Goal: Task Accomplishment & Management: Manage account settings

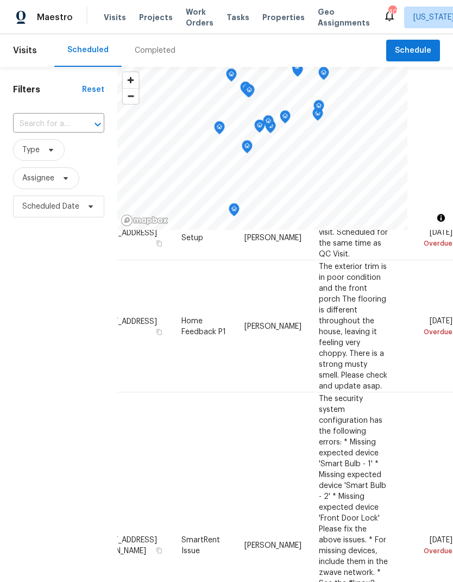
scroll to position [144, 109]
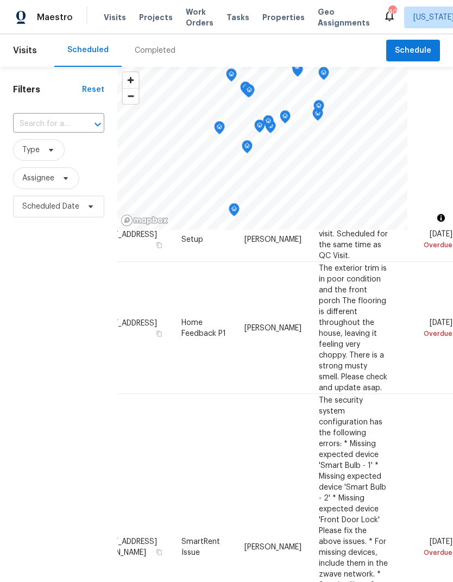
click at [375, 333] on span "The exterior trim is in poor condition and the front porch The flooring is diff…" at bounding box center [353, 327] width 68 height 127
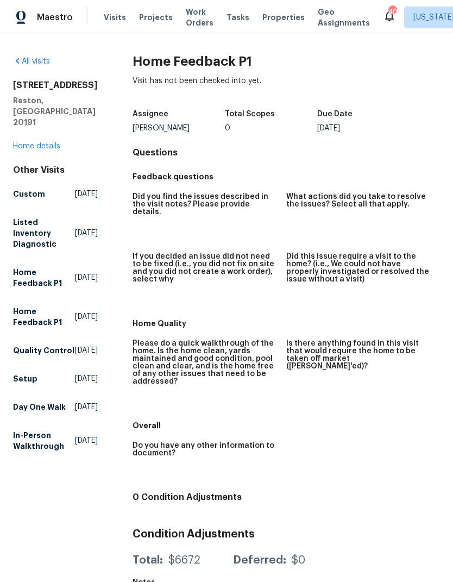
click at [24, 61] on link "All visits" at bounding box center [31, 62] width 37 height 8
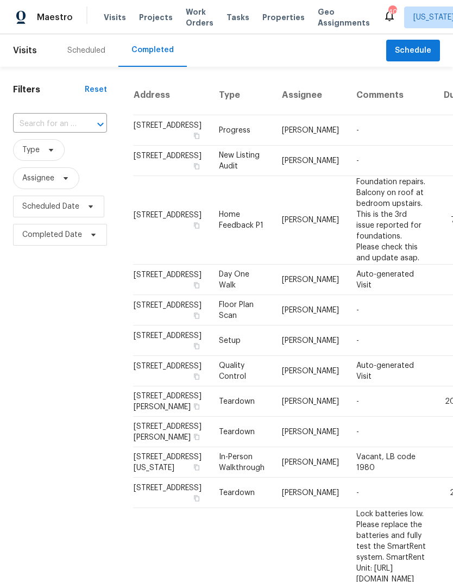
click at [96, 50] on div "Scheduled" at bounding box center [86, 50] width 38 height 11
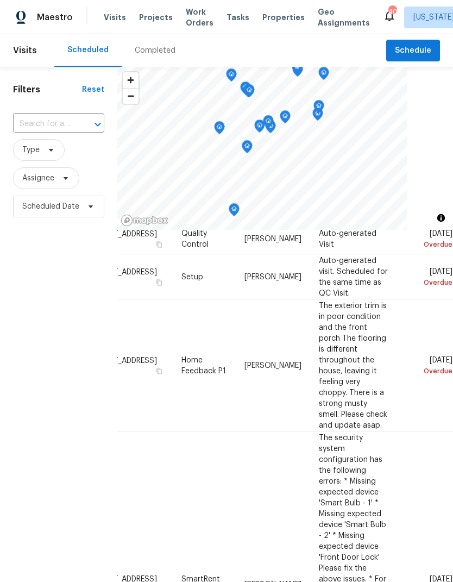
scroll to position [106, 109]
click at [0, 0] on icon at bounding box center [0, 0] width 0 height 0
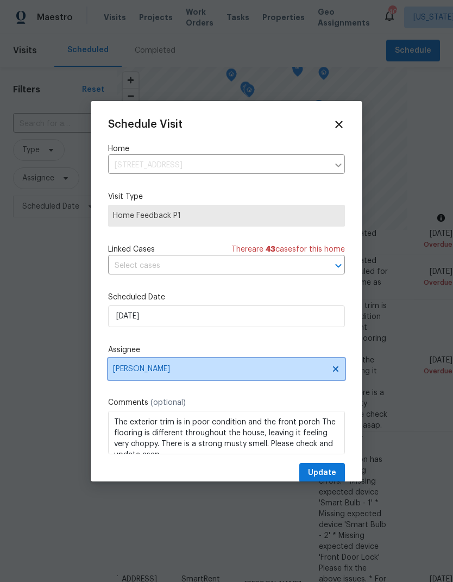
click at [339, 368] on icon at bounding box center [335, 368] width 9 height 9
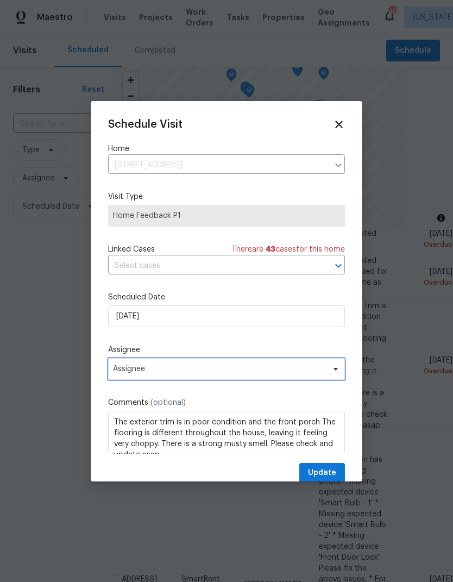
click at [189, 380] on span "Assignee" at bounding box center [226, 369] width 237 height 22
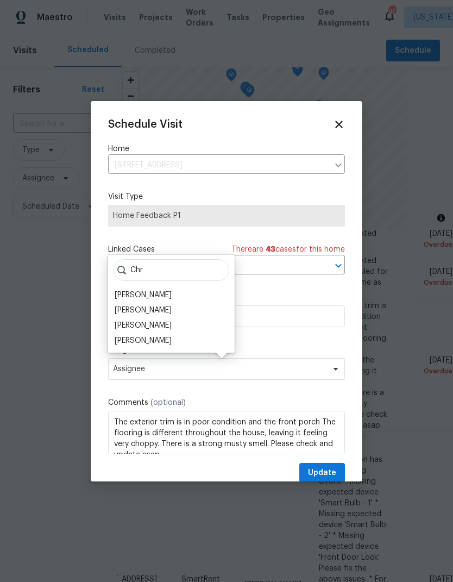
type input "Chr"
click at [163, 338] on div "Christopher Pace" at bounding box center [143, 340] width 57 height 11
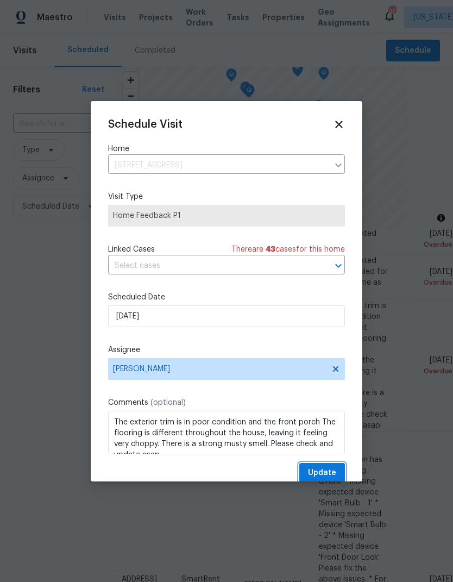
click at [324, 472] on span "Update" at bounding box center [322, 473] width 28 height 14
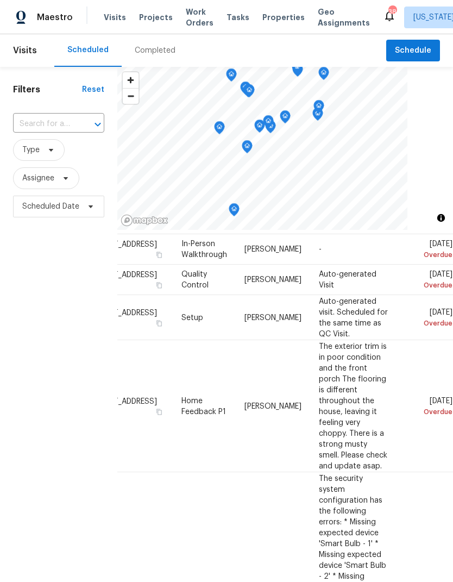
scroll to position [65, 109]
click at [0, 0] on icon at bounding box center [0, 0] width 0 height 0
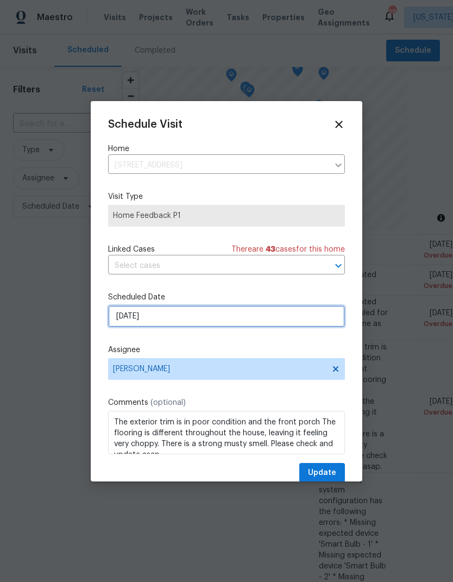
click at [185, 315] on input "8/22/2025" at bounding box center [226, 316] width 237 height 22
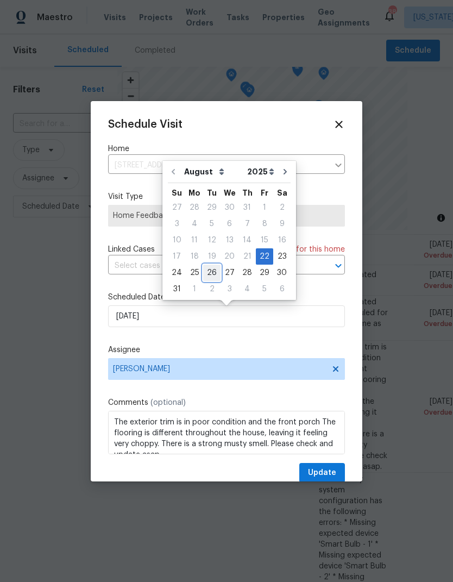
click at [212, 266] on div "26" at bounding box center [211, 272] width 17 height 15
type input "8/26/2025"
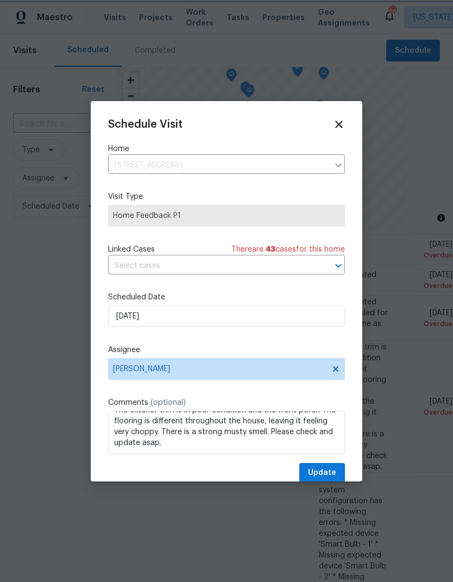
scroll to position [12, 0]
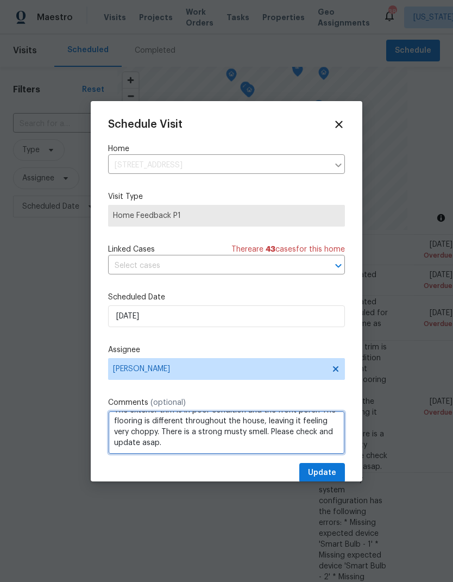
click at [182, 444] on textarea "The exterior trim is in poor condition and the front porch The flooring is diff…" at bounding box center [226, 432] width 237 height 43
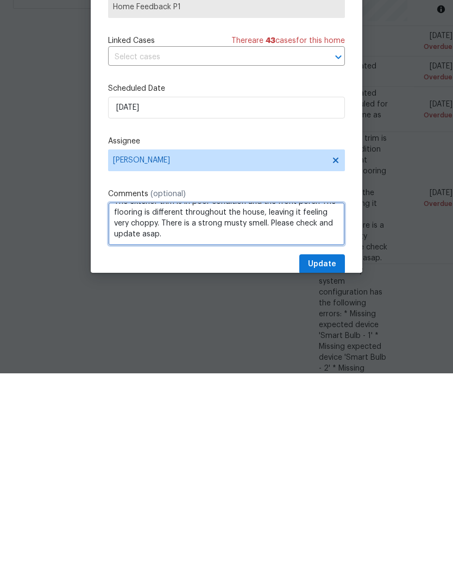
scroll to position [38, 0]
click at [117, 411] on textarea "The exterior trim is in poor condition and the front porch The flooring is diff…" at bounding box center [226, 432] width 237 height 43
paste textarea "Hello nicolas.campuzano Good Day, customer reported multiple issue " Fridge is …"
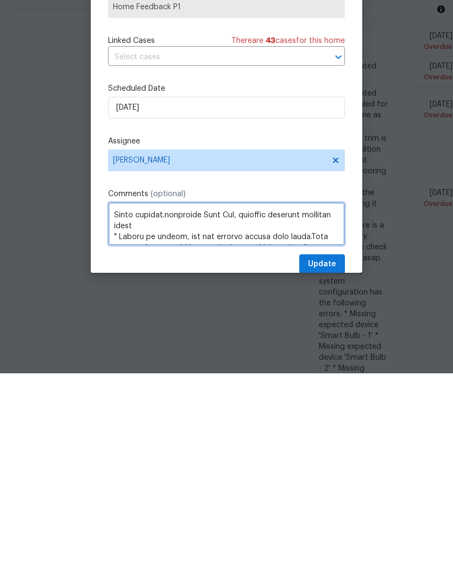
scroll to position [56, 0]
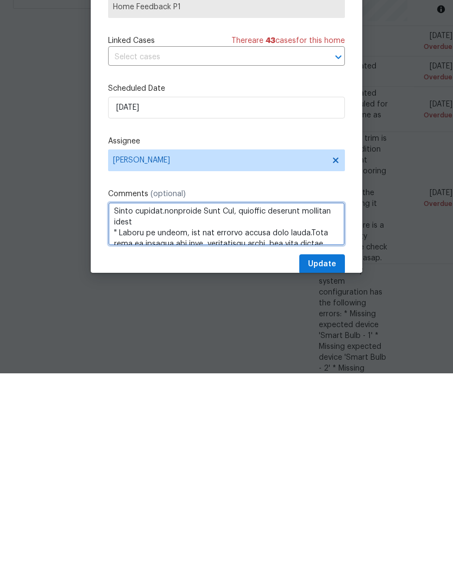
click at [188, 411] on textarea at bounding box center [226, 432] width 237 height 43
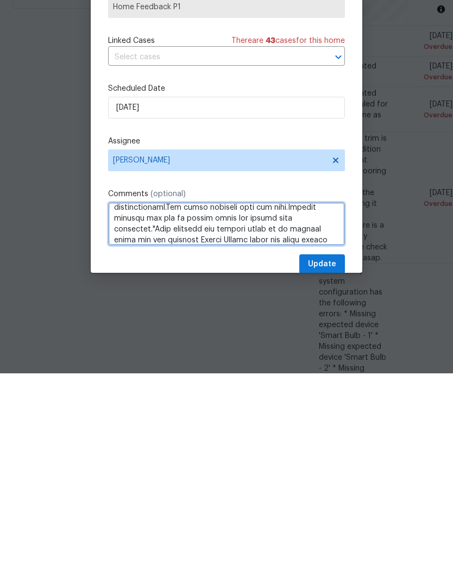
scroll to position [172, 0]
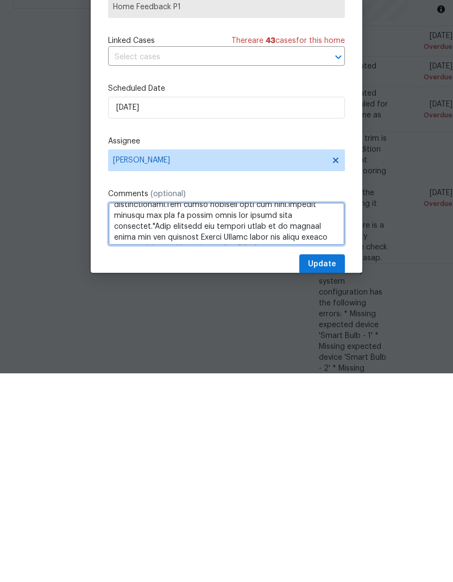
click at [337, 411] on textarea at bounding box center [226, 432] width 237 height 43
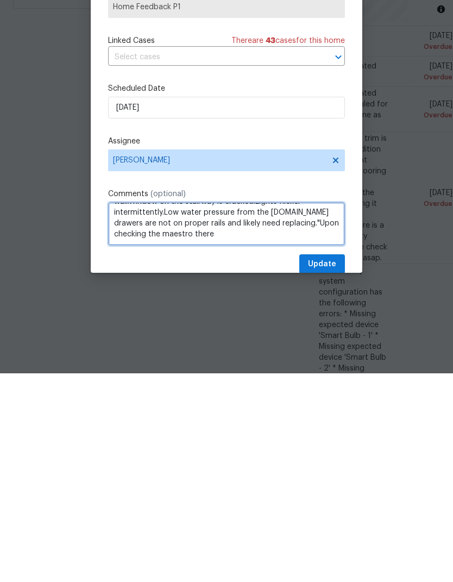
scroll to position [164, 0]
type textarea "The exterior trim is in poor condition and the front porch The flooring is diff…"
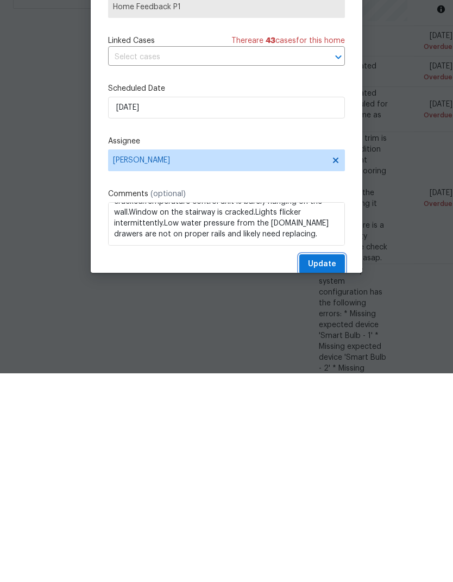
click at [324, 466] on span "Update" at bounding box center [322, 473] width 28 height 14
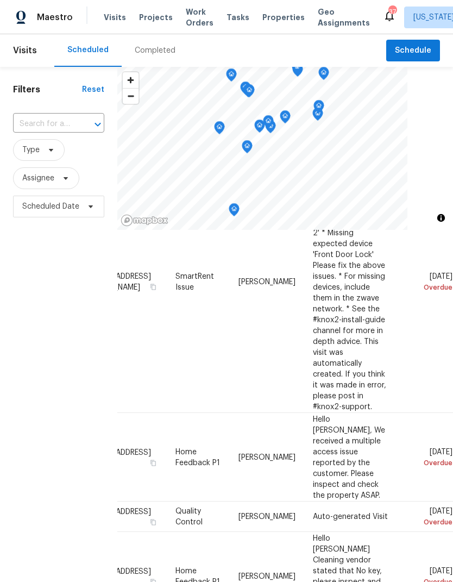
scroll to position [256, 109]
click at [0, 0] on icon at bounding box center [0, 0] width 0 height 0
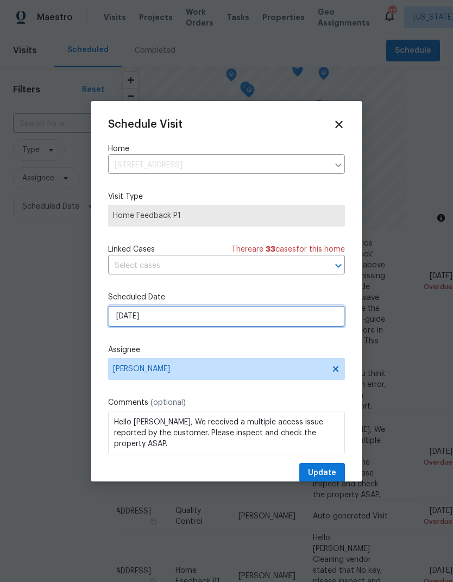
click at [228, 317] on input "8/25/2025" at bounding box center [226, 316] width 237 height 22
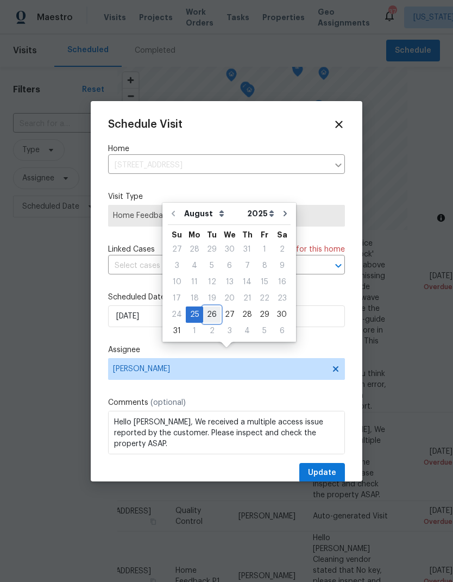
click at [214, 307] on div "26" at bounding box center [211, 314] width 17 height 15
type input "8/26/2025"
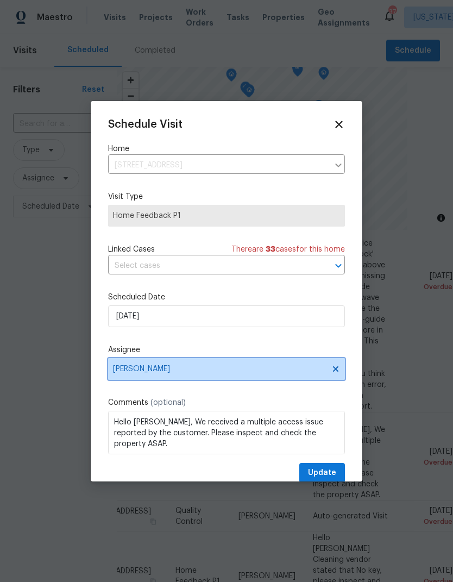
click at [336, 370] on icon at bounding box center [335, 367] width 5 height 5
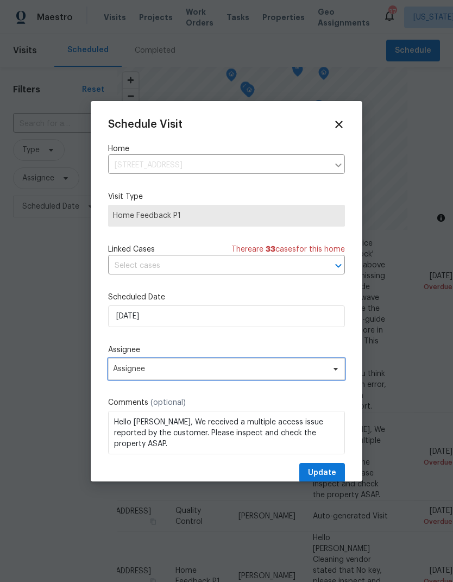
click at [218, 370] on span "Assignee" at bounding box center [219, 368] width 213 height 9
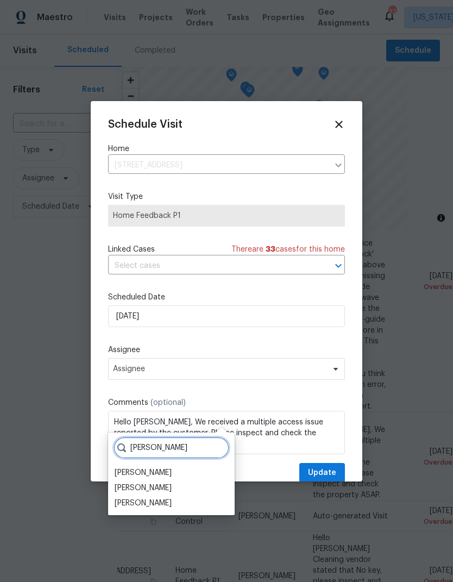
type input "Chris"
click at [172, 497] on div "Christopher Pace" at bounding box center [143, 502] width 57 height 11
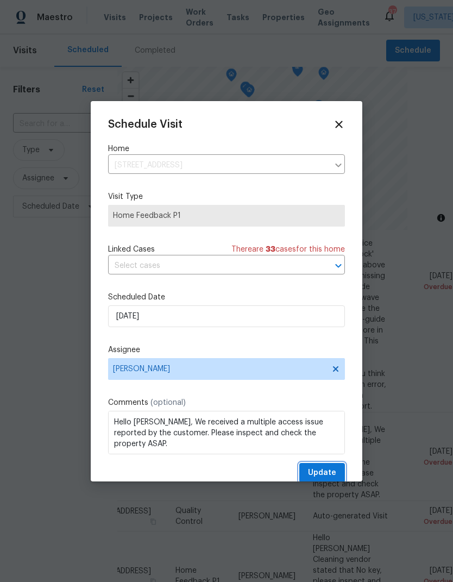
click at [327, 474] on span "Update" at bounding box center [322, 473] width 28 height 14
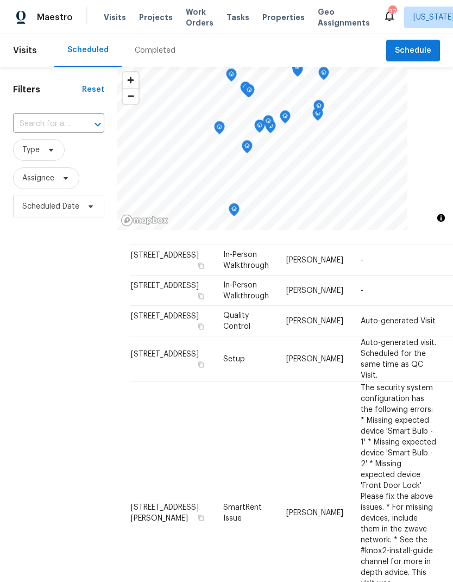
scroll to position [23, 0]
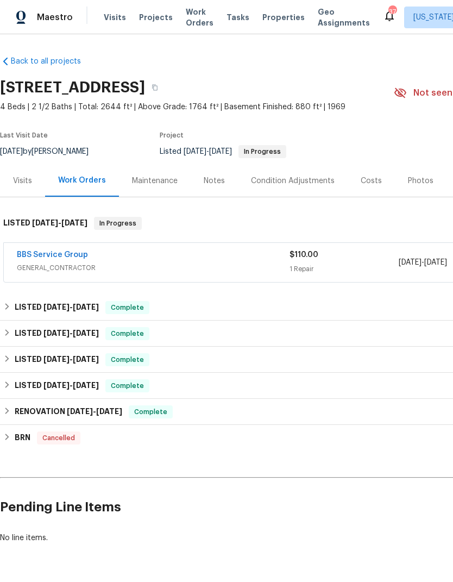
click at [63, 257] on link "BBS Service Group" at bounding box center [52, 255] width 71 height 8
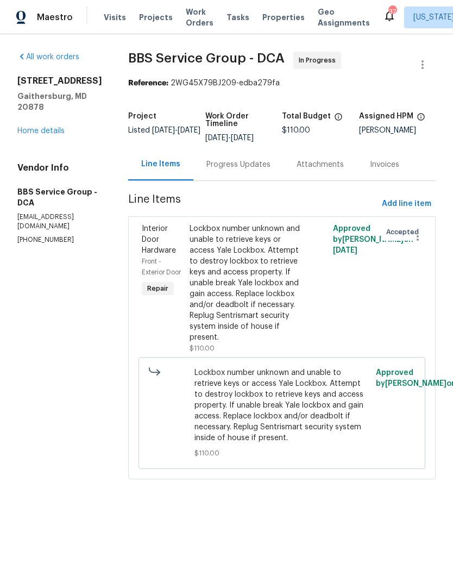
click at [231, 180] on div "Progress Updates" at bounding box center [238, 164] width 90 height 32
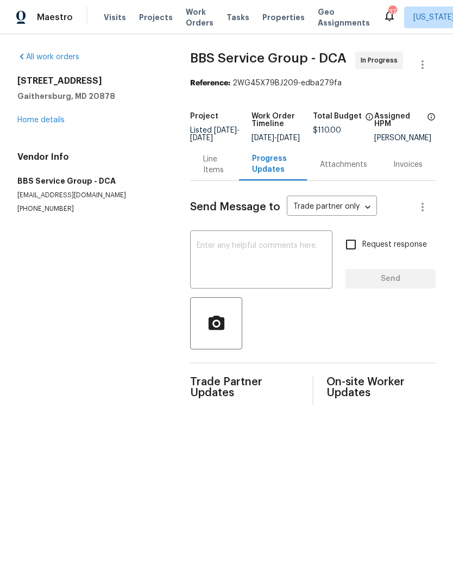
click at [288, 261] on textarea at bounding box center [261, 261] width 129 height 38
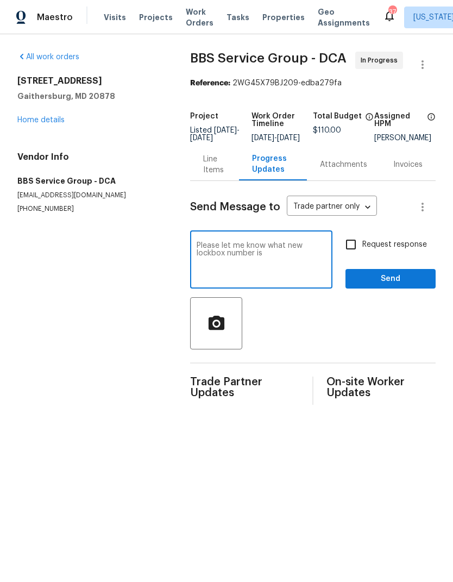
type textarea "Please let me know what new lockbox number is"
click at [400, 281] on span "Send" at bounding box center [390, 279] width 73 height 14
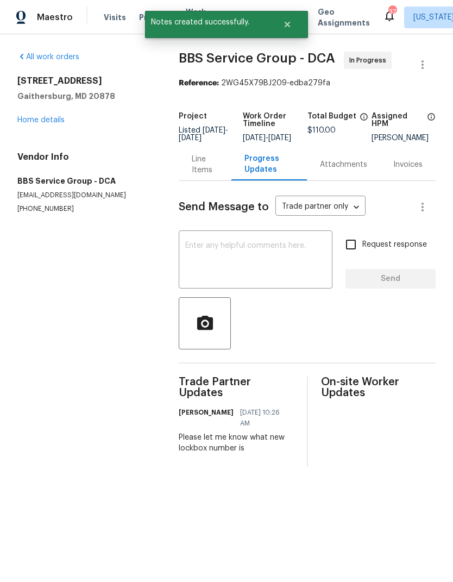
click at [33, 122] on link "Home details" at bounding box center [40, 120] width 47 height 8
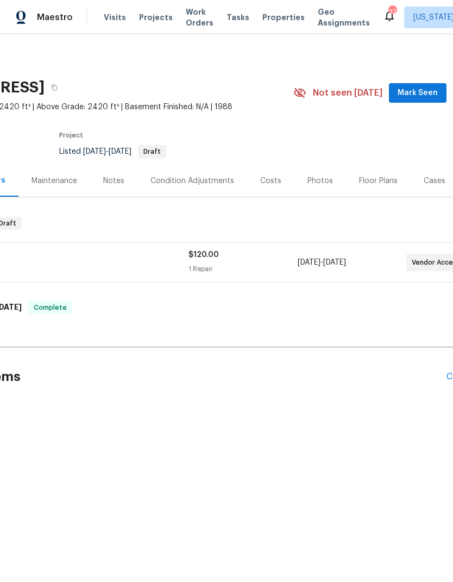
scroll to position [0, 106]
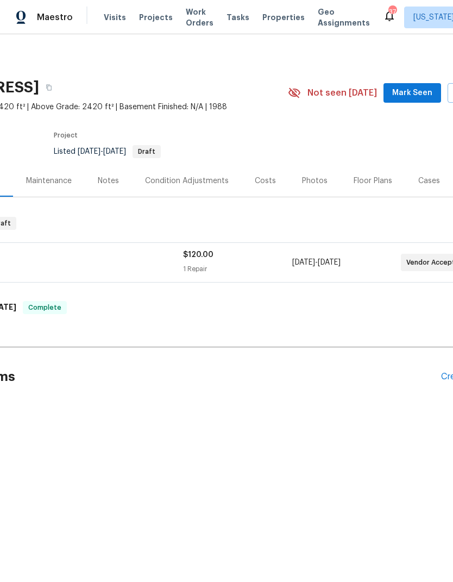
click at [377, 182] on div "Floor Plans" at bounding box center [372, 180] width 39 height 11
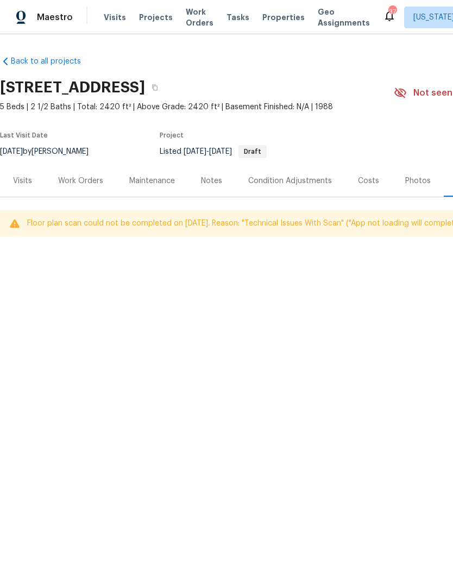
click at [415, 182] on div "Photos" at bounding box center [418, 180] width 26 height 11
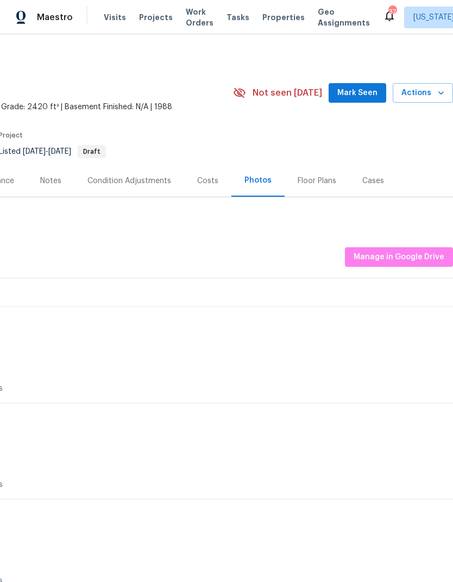
scroll to position [0, 161]
click at [407, 250] on span "Manage in Google Drive" at bounding box center [398, 257] width 91 height 14
click at [399, 252] on span "Manage in Google Drive" at bounding box center [398, 257] width 91 height 14
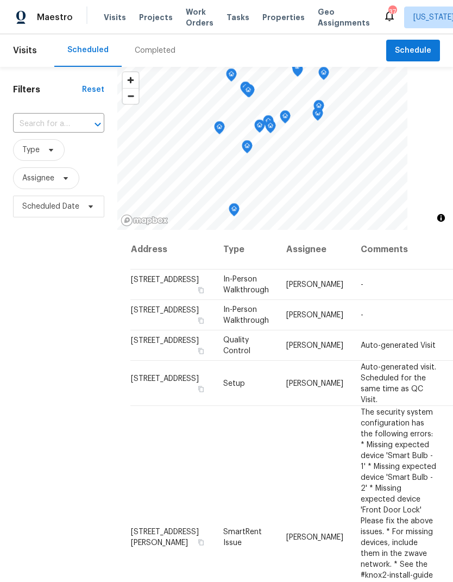
click at [148, 30] on div "Maestro Visits Projects Work Orders Tasks Properties Geo Assignments 37 Washing…" at bounding box center [226, 17] width 453 height 34
click at [139, 22] on span "Projects" at bounding box center [156, 17] width 34 height 11
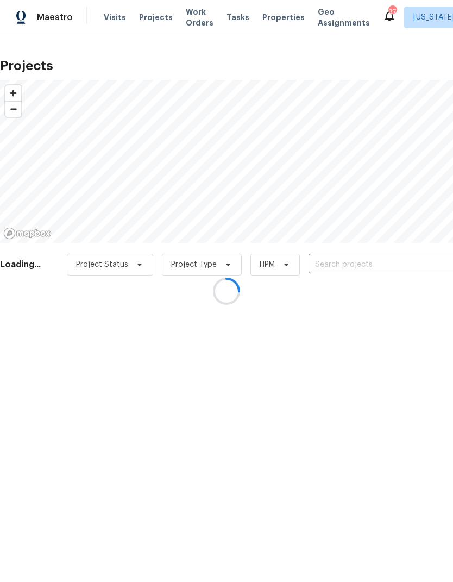
click at [141, 25] on div at bounding box center [226, 291] width 453 height 582
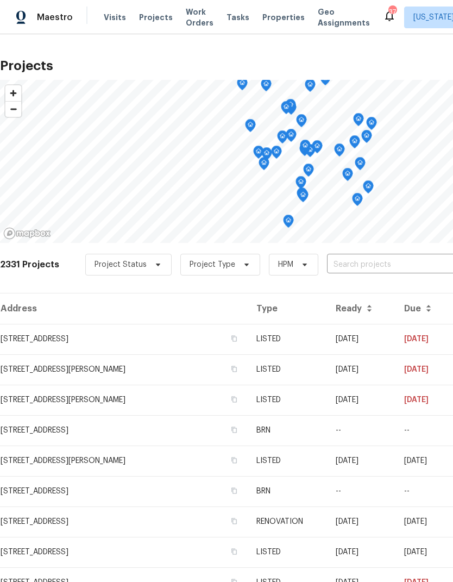
click at [368, 262] on input "text" at bounding box center [389, 264] width 124 height 17
type input "valestra"
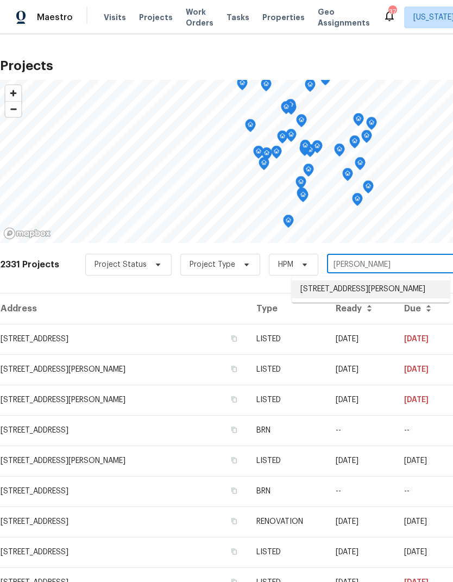
click at [364, 291] on li "2724 Valestra Cir, Oakton, VA 22124" at bounding box center [371, 289] width 158 height 18
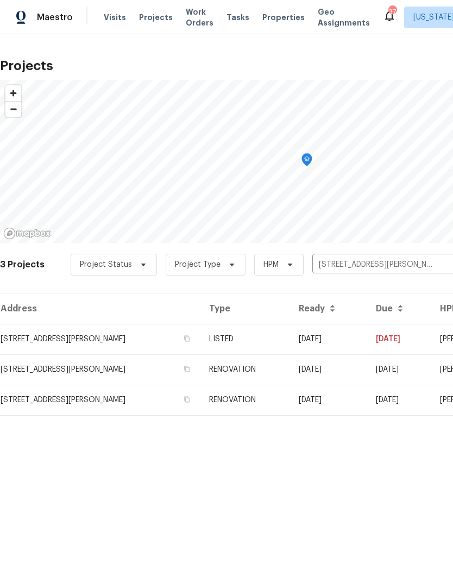
click at [32, 336] on td "2724 Valestra Cir, Oakton, VA 22124" at bounding box center [100, 339] width 200 height 30
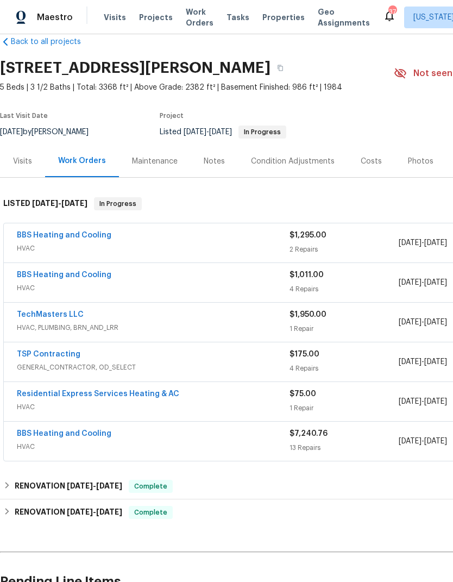
scroll to position [20, 0]
click at [22, 312] on link "TechMasters LLC" at bounding box center [50, 315] width 67 height 8
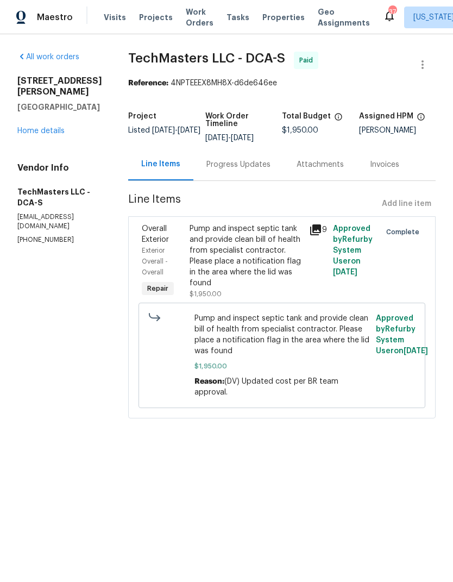
click at [315, 231] on icon at bounding box center [315, 229] width 13 height 13
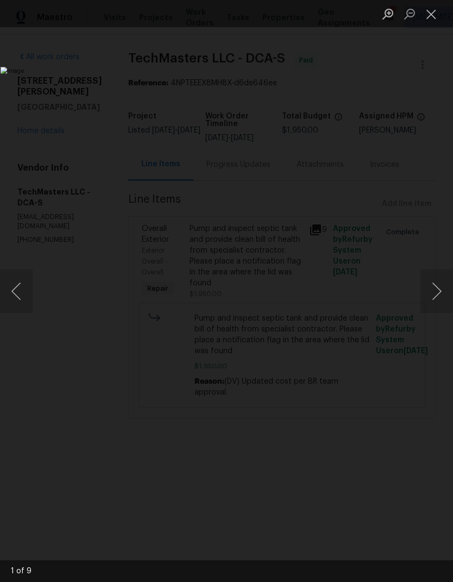
click at [442, 299] on button "Next image" at bounding box center [436, 290] width 33 height 43
click at [443, 295] on button "Next image" at bounding box center [436, 290] width 33 height 43
click at [441, 296] on button "Next image" at bounding box center [436, 290] width 33 height 43
click at [439, 298] on button "Next image" at bounding box center [436, 290] width 33 height 43
click at [439, 300] on button "Next image" at bounding box center [436, 290] width 33 height 43
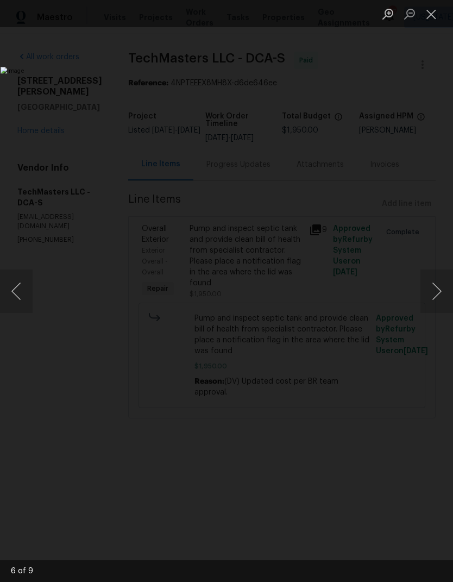
click at [437, 305] on button "Next image" at bounding box center [436, 290] width 33 height 43
click at [438, 303] on button "Next image" at bounding box center [436, 290] width 33 height 43
click at [438, 306] on button "Next image" at bounding box center [436, 290] width 33 height 43
click at [437, 306] on button "Next image" at bounding box center [436, 290] width 33 height 43
click at [440, 306] on button "Next image" at bounding box center [436, 290] width 33 height 43
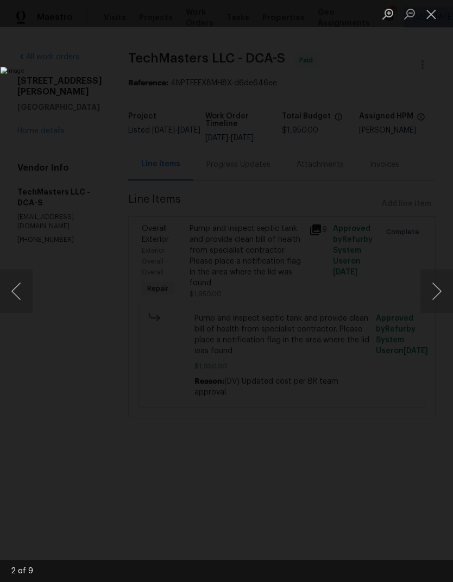
click at [439, 305] on button "Next image" at bounding box center [436, 290] width 33 height 43
click at [433, 13] on button "Close lightbox" at bounding box center [431, 13] width 22 height 19
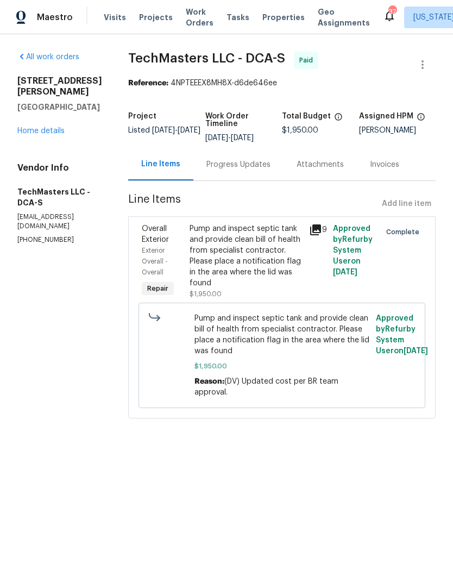
click at [58, 127] on link "Home details" at bounding box center [40, 131] width 47 height 8
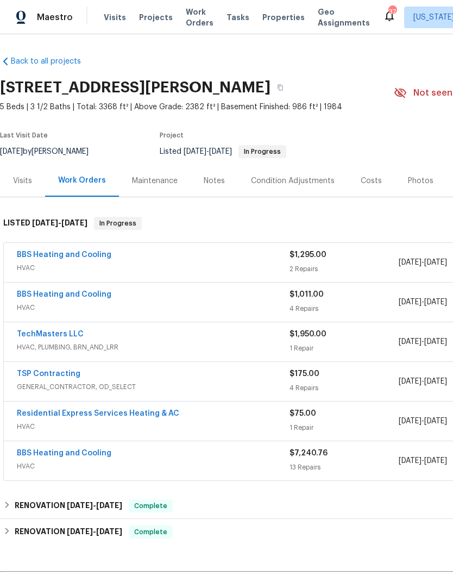
click at [67, 332] on link "TechMasters LLC" at bounding box center [50, 334] width 67 height 8
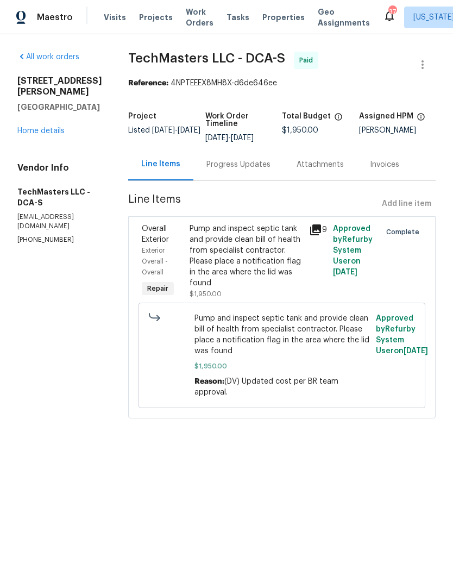
click at [257, 171] on div "Progress Updates" at bounding box center [238, 164] width 90 height 32
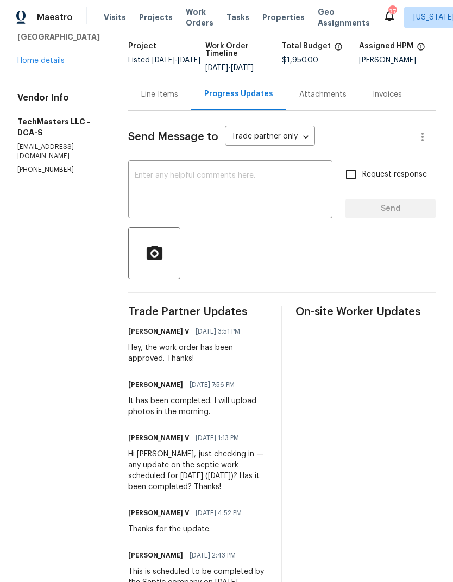
scroll to position [80, 0]
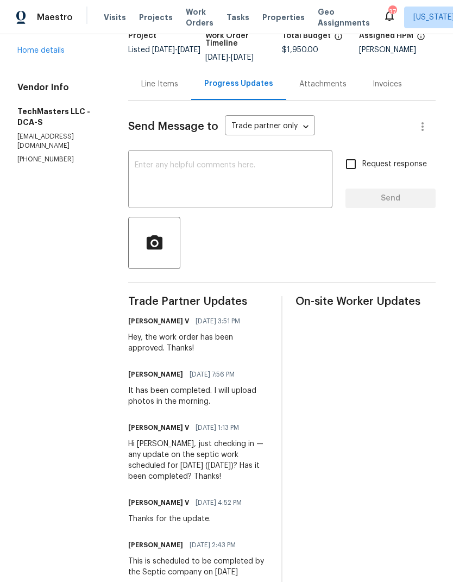
click at [167, 88] on div "Line Items" at bounding box center [159, 84] width 37 height 11
